Goal: Communication & Community: Answer question/provide support

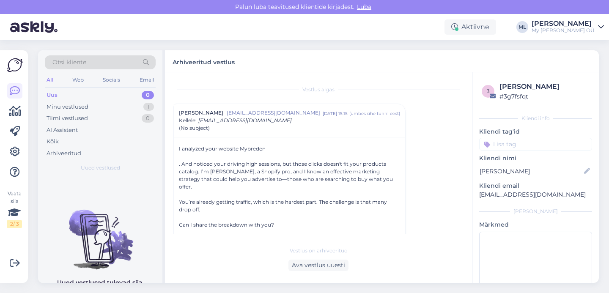
scroll to position [20, 0]
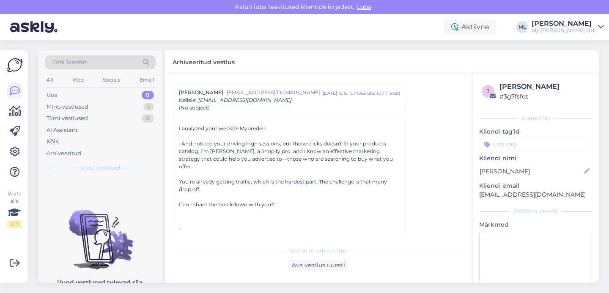
click at [77, 91] on div "Uus 0" at bounding box center [100, 95] width 111 height 12
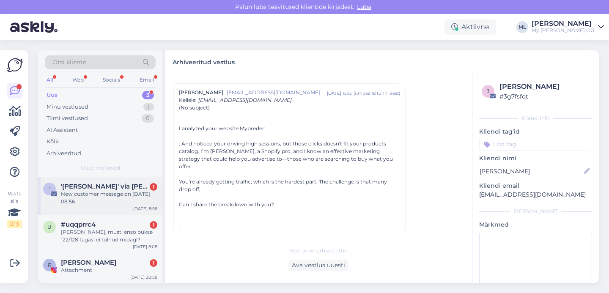
click at [97, 187] on span "'[PERSON_NAME]' via [PERSON_NAME] Bredenist" at bounding box center [105, 187] width 88 height 8
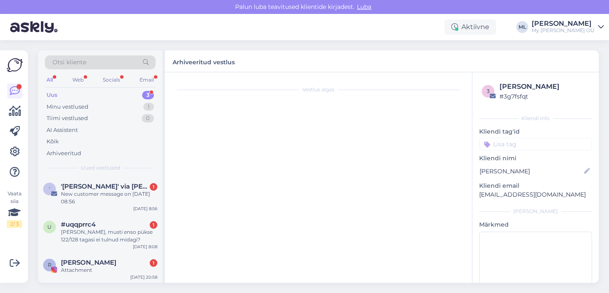
scroll to position [3605, 0]
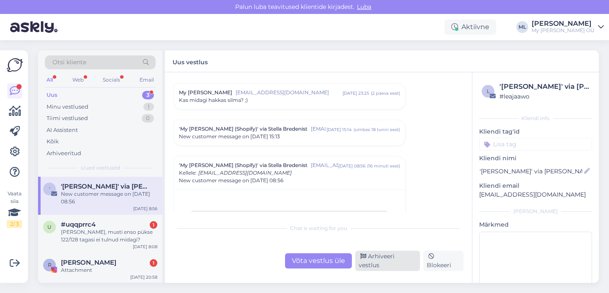
click at [383, 262] on div "Arhiveeri vestlus" at bounding box center [387, 261] width 65 height 20
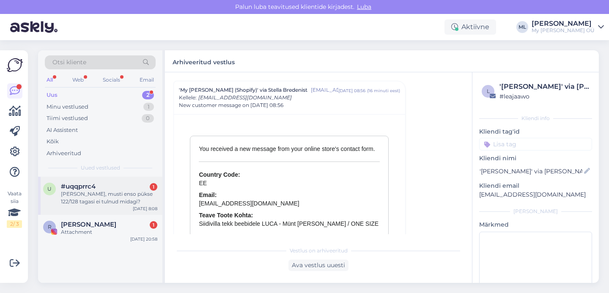
click at [129, 200] on div "[PERSON_NAME], musti enso pükse 122/128 tagasi ei tulnud midagi?" at bounding box center [109, 197] width 96 height 15
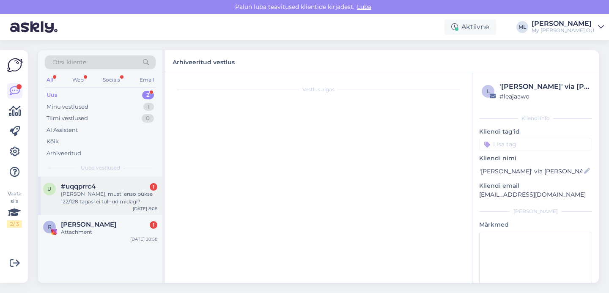
scroll to position [5947, 0]
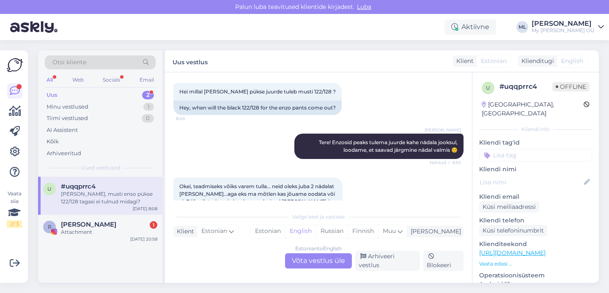
click at [322, 267] on div "Estonian to English Võta vestlus üle" at bounding box center [318, 261] width 67 height 15
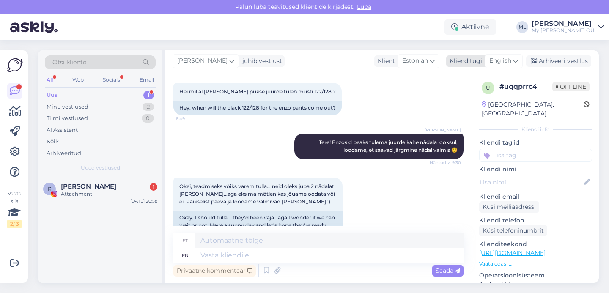
click at [512, 59] on div "English" at bounding box center [504, 61] width 38 height 14
type input "est"
click at [459, 96] on link "Estonian" at bounding box center [484, 99] width 93 height 14
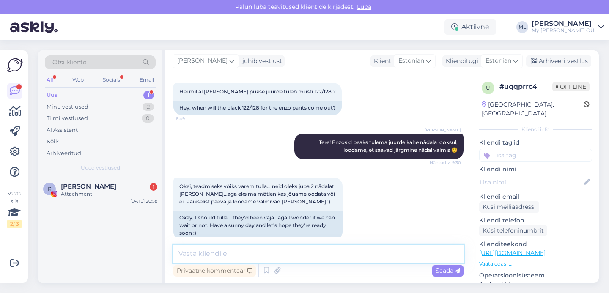
click at [270, 251] on textarea at bounding box center [319, 254] width 290 height 18
type textarea "Tere! Ei ole kahjuks tulnud :("
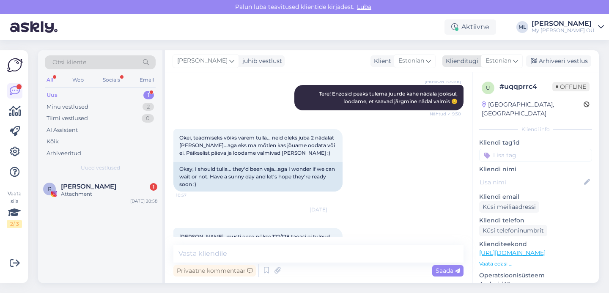
drag, startPoint x: 556, startPoint y: 63, endPoint x: 536, endPoint y: 61, distance: 19.9
click at [556, 63] on div "Arhiveeri vestlus" at bounding box center [558, 60] width 65 height 11
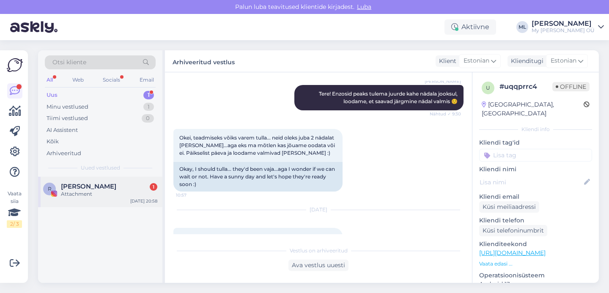
click at [96, 188] on span "[PERSON_NAME]" at bounding box center [88, 187] width 55 height 8
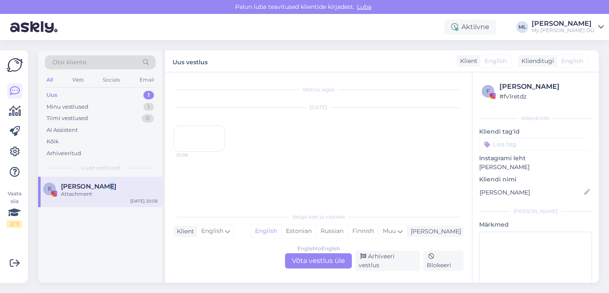
scroll to position [0, 0]
click at [190, 142] on div "20:58" at bounding box center [200, 139] width 52 height 26
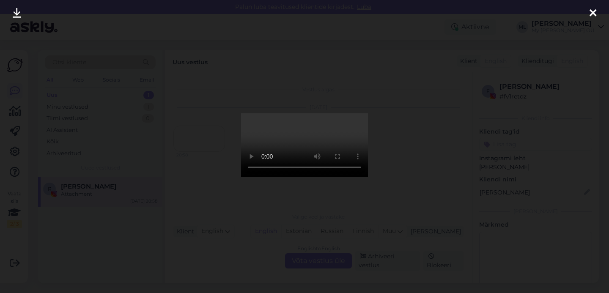
click at [594, 15] on icon at bounding box center [593, 13] width 7 height 11
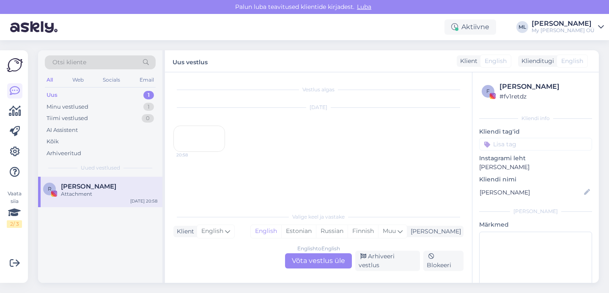
click at [366, 270] on div "English to English Võta vestlus üle Arhiveeri vestlus Blokeeri" at bounding box center [319, 261] width 290 height 20
click at [369, 265] on div "Arhiveeri vestlus" at bounding box center [387, 261] width 65 height 20
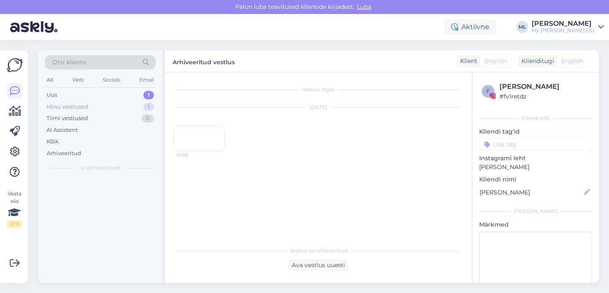
click at [129, 103] on div "Minu vestlused 1" at bounding box center [100, 107] width 111 height 12
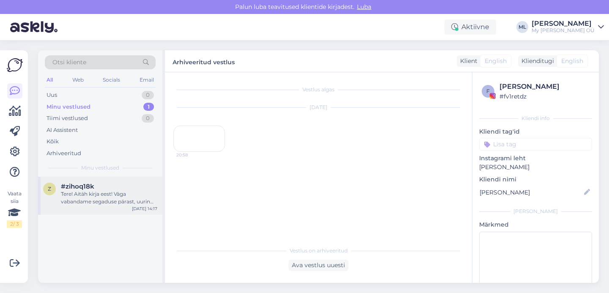
click at [120, 199] on div "Tere! Aitäh kirja eest! Väga vabandame segaduse pärast, uurin asja ja võtan ühe…" at bounding box center [109, 197] width 96 height 15
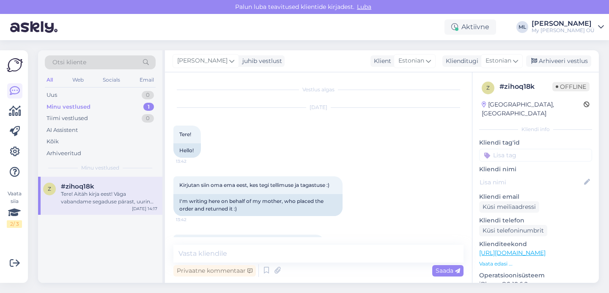
scroll to position [223, 0]
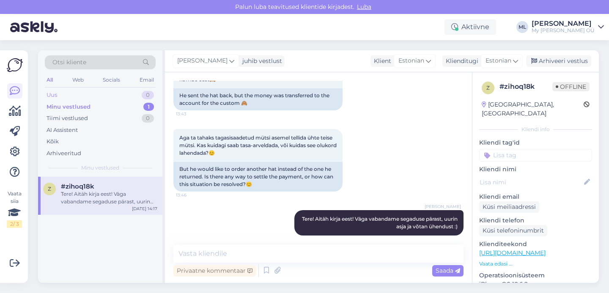
click at [54, 90] on div "Uus 0" at bounding box center [100, 95] width 111 height 12
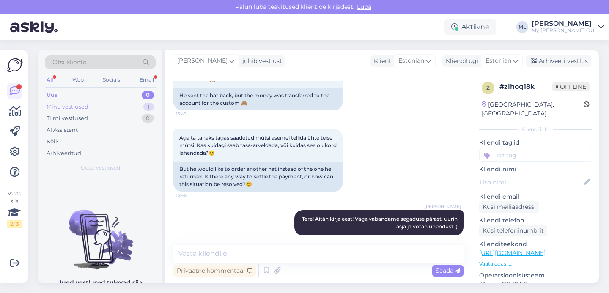
click at [135, 105] on div "Minu vestlused 1" at bounding box center [100, 107] width 111 height 12
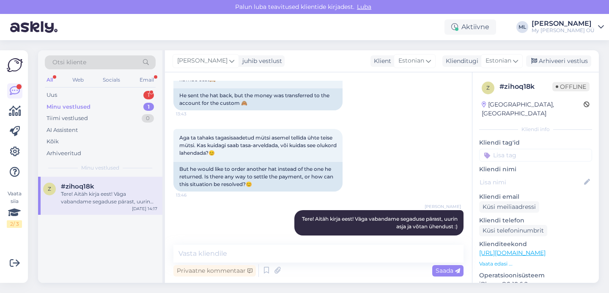
click at [107, 204] on div "Tere! Aitäh kirja eest! Väga vabandame segaduse pärast, uurin asja ja võtan ühe…" at bounding box center [109, 197] width 96 height 15
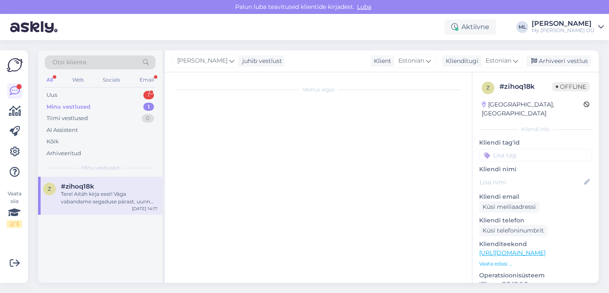
scroll to position [0, 0]
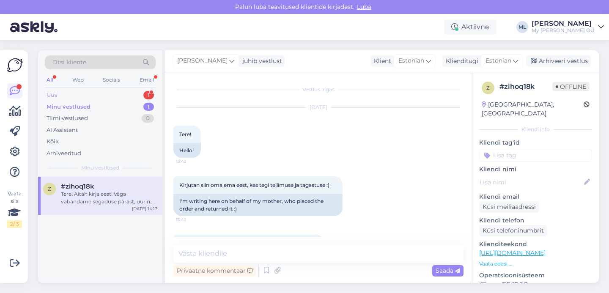
click at [91, 92] on div "Uus 1" at bounding box center [100, 95] width 111 height 12
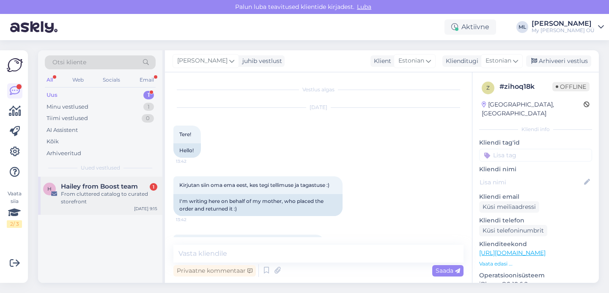
click at [94, 190] on div "From cluttered catalog to curated storefront" at bounding box center [109, 197] width 96 height 15
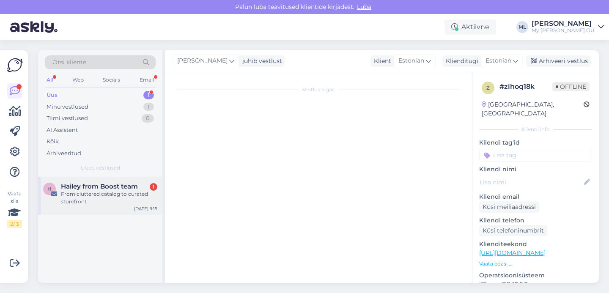
scroll to position [93, 0]
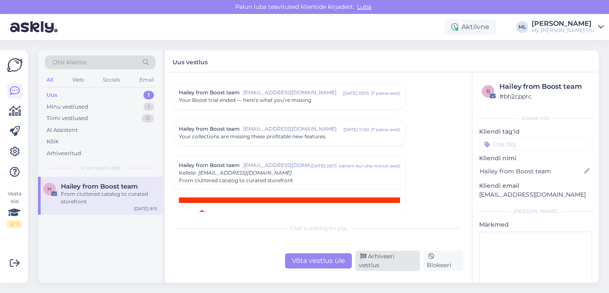
click at [394, 264] on div "Arhiveeri vestlus" at bounding box center [387, 261] width 65 height 20
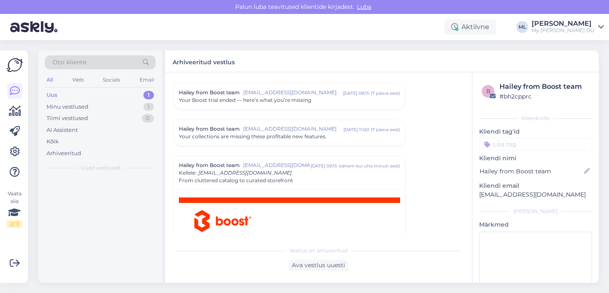
scroll to position [168, 0]
